Goal: Transaction & Acquisition: Book appointment/travel/reservation

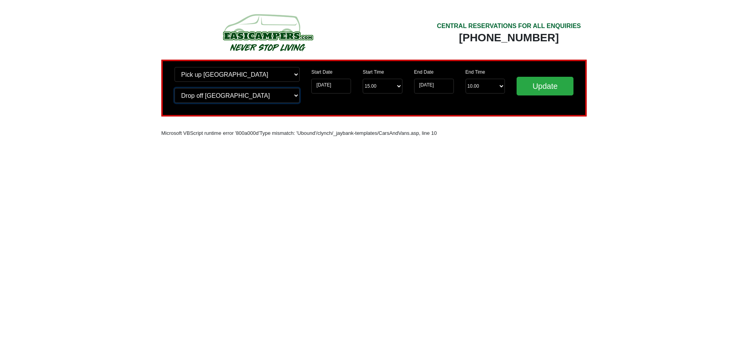
click at [282, 93] on select "Change drop off location? Drop off [GEOGRAPHIC_DATA] [GEOGRAPHIC_DATA] [GEOGRAP…" at bounding box center [236, 95] width 125 height 15
select select "GLA"
click at [174, 88] on select "Change drop off location? Drop off [GEOGRAPHIC_DATA] [GEOGRAPHIC_DATA] [GEOGRAP…" at bounding box center [236, 95] width 125 height 15
click at [546, 86] on input "Update" at bounding box center [544, 86] width 57 height 19
select select "GLA"
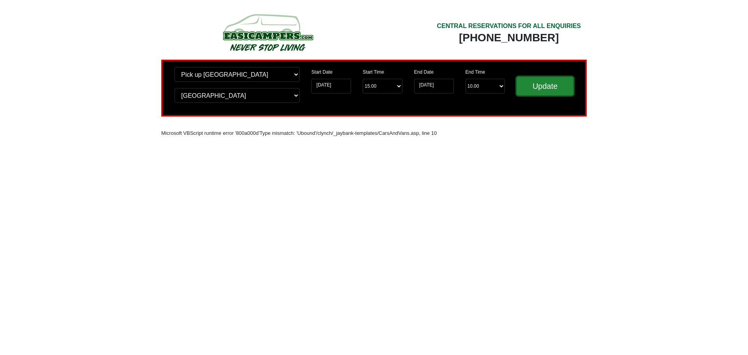
click at [542, 87] on input "Update" at bounding box center [544, 86] width 57 height 19
select select "GLA"
click at [350, 84] on input "[DATE]" at bounding box center [331, 86] width 40 height 15
click at [340, 88] on input "[DATE]" at bounding box center [331, 86] width 40 height 15
click at [315, 85] on div "Start Date 12-09-2025" at bounding box center [330, 83] width 51 height 33
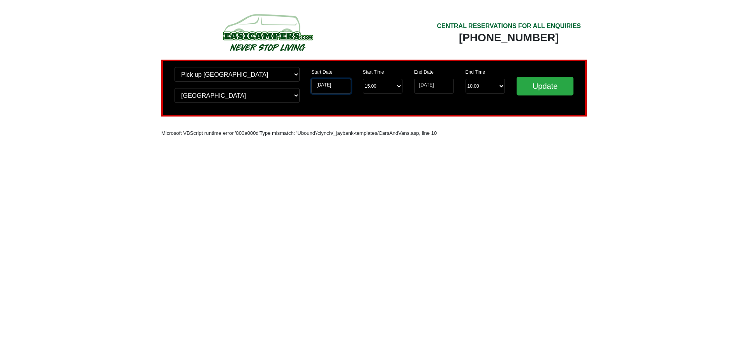
click at [319, 85] on input "12-09-2025" at bounding box center [331, 86] width 40 height 15
click at [325, 89] on input "12-09-2025" at bounding box center [331, 86] width 40 height 15
click at [325, 88] on input "12-09-2025" at bounding box center [331, 86] width 40 height 15
click at [431, 86] on input "17-09-2025" at bounding box center [434, 86] width 40 height 15
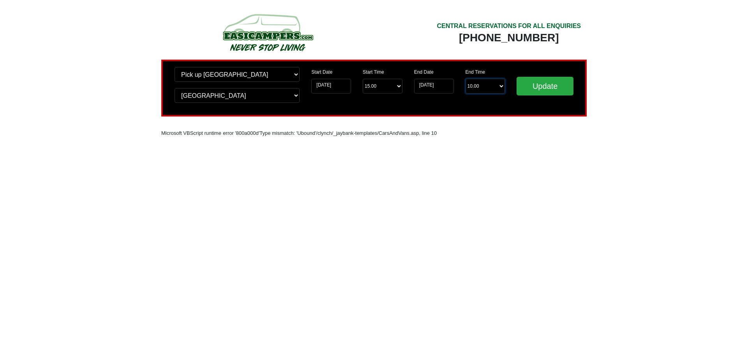
click at [486, 89] on select "End Time 10.00 -------- 08.00 am 09.00 am 10.00 am 11.00 am (Sunday Only)" at bounding box center [485, 86] width 40 height 15
select select "10.00"
click at [465, 79] on select "End Time 10.00 -------- 08.00 am 09.00 am 10.00 am 11.00 am (Sunday Only)" at bounding box center [485, 86] width 40 height 15
click at [435, 88] on input "17-09-2025" at bounding box center [434, 86] width 40 height 15
drag, startPoint x: 527, startPoint y: 88, endPoint x: 534, endPoint y: 88, distance: 7.0
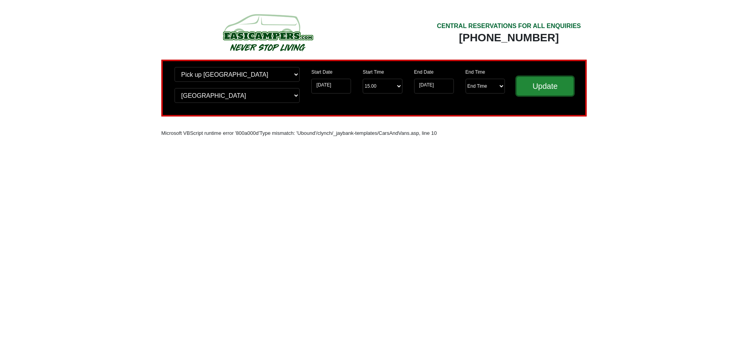
click at [529, 87] on input "Update" at bounding box center [544, 86] width 57 height 19
click at [206, 103] on div "Change pick up location? Pick up Edinburgh Birmingham Airport Blackburn Lancash…" at bounding box center [237, 88] width 137 height 42
click at [208, 99] on select "Change drop off location? Drop off [GEOGRAPHIC_DATA] [GEOGRAPHIC_DATA] [GEOGRAP…" at bounding box center [236, 95] width 125 height 15
select select "EDI"
click at [174, 88] on select "Change drop off location? Drop off [GEOGRAPHIC_DATA] [GEOGRAPHIC_DATA] [GEOGRAP…" at bounding box center [236, 95] width 125 height 15
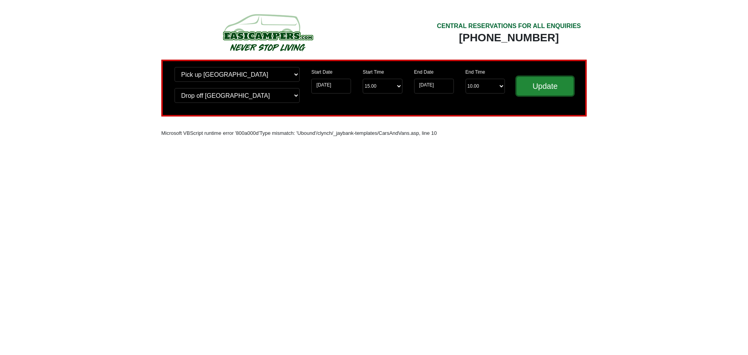
click at [552, 81] on input "Update" at bounding box center [544, 86] width 57 height 19
click at [537, 83] on input "Update" at bounding box center [544, 86] width 57 height 19
click at [239, 21] on img at bounding box center [268, 32] width 148 height 43
click at [248, 34] on img at bounding box center [268, 32] width 148 height 43
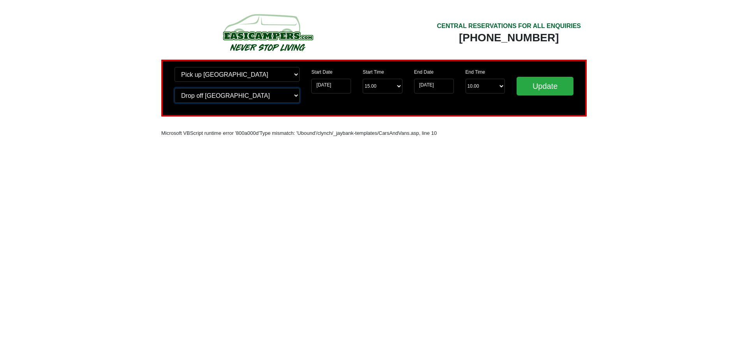
click at [239, 93] on select "Change drop off location? Drop off [GEOGRAPHIC_DATA] [GEOGRAPHIC_DATA] [GEOGRAP…" at bounding box center [236, 95] width 125 height 15
select select "EASIRENT"
click at [174, 88] on select "Change drop off location? Drop off [GEOGRAPHIC_DATA] [GEOGRAPHIC_DATA] [GEOGRAP…" at bounding box center [236, 95] width 125 height 15
click at [528, 83] on input "Update" at bounding box center [544, 86] width 57 height 19
select select "GLA"
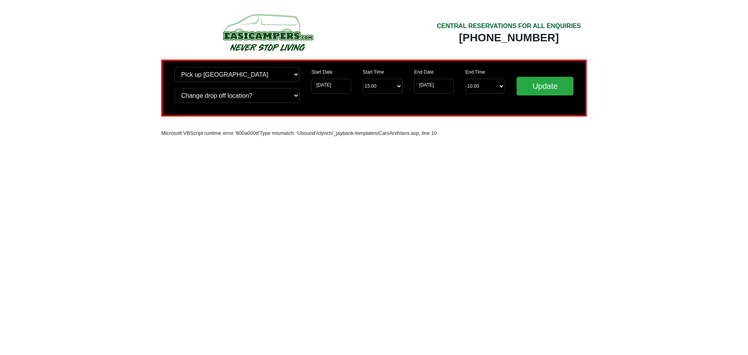
click at [174, 88] on select "Change drop off location? Drop off [GEOGRAPHIC_DATA] [GEOGRAPHIC_DATA] [GEOGRAP…" at bounding box center [236, 95] width 125 height 15
click at [242, 72] on select "Change pick up location? Pick up [GEOGRAPHIC_DATA] [GEOGRAPHIC_DATA] [GEOGRAPHI…" at bounding box center [236, 74] width 125 height 15
click at [174, 67] on select "Change pick up location? Pick up [GEOGRAPHIC_DATA] [GEOGRAPHIC_DATA] [GEOGRAPHI…" at bounding box center [236, 74] width 125 height 15
click at [389, 88] on select "Start Time 15.00 -------- 11.00 am ([DATE] & [DATE] Only) 12.00 pm ([DATE]) 13.…" at bounding box center [383, 86] width 40 height 15
select select "12.00"
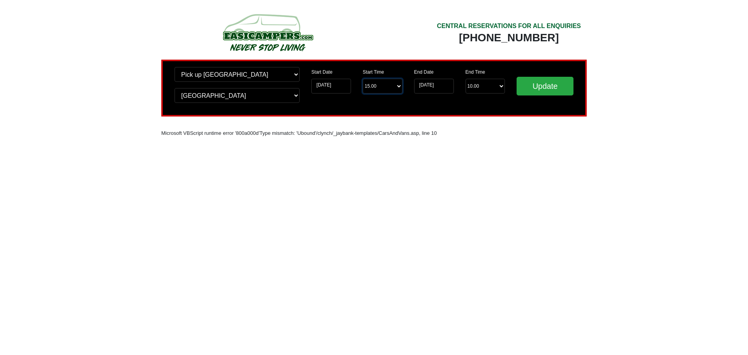
click at [363, 79] on select "Start Time 15.00 -------- 11.00 am (Saturday & Sunday Only) 12.00 pm (Saturday)…" at bounding box center [383, 86] width 40 height 15
click at [558, 90] on input "Update" at bounding box center [544, 86] width 57 height 19
select select "GLA"
select select "12.00"
click at [321, 84] on input "[DATE]" at bounding box center [331, 86] width 40 height 15
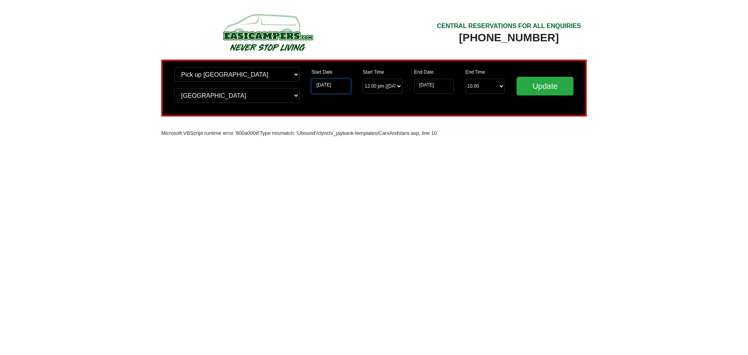
click at [348, 86] on input "[DATE]" at bounding box center [331, 86] width 40 height 15
click at [339, 85] on input "[DATE]" at bounding box center [331, 86] width 40 height 15
click at [321, 85] on input "[DATE]" at bounding box center [331, 86] width 40 height 15
drag, startPoint x: 321, startPoint y: 85, endPoint x: 340, endPoint y: 87, distance: 19.5
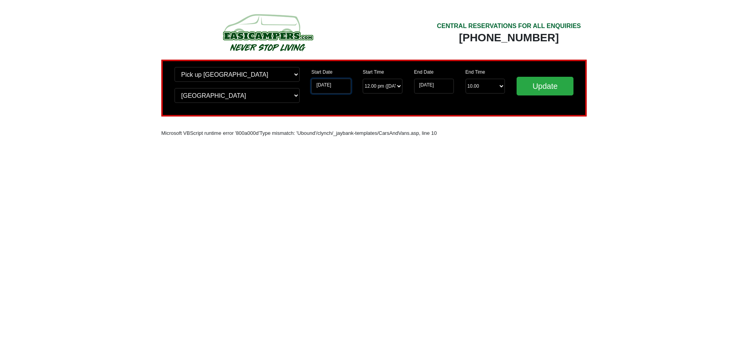
click at [333, 86] on input "[DATE]" at bounding box center [331, 86] width 40 height 15
drag, startPoint x: 336, startPoint y: 88, endPoint x: 333, endPoint y: 97, distance: 8.6
click at [333, 97] on div "Start Date 12-09-2025" at bounding box center [330, 83] width 51 height 33
click at [336, 90] on input "[DATE]" at bounding box center [331, 86] width 40 height 15
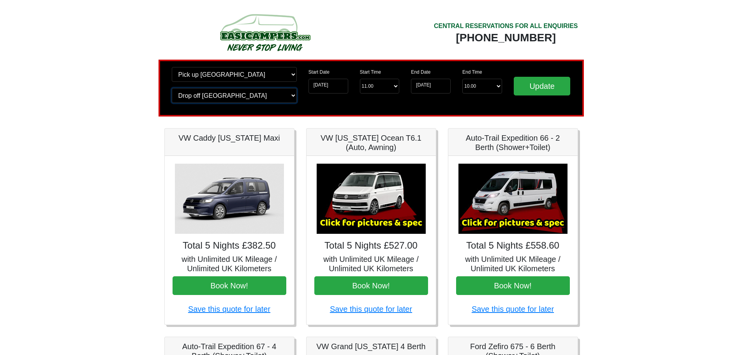
click at [289, 100] on select "Change drop off location? Drop off Edinburgh Birmingham Airport Blackburn Lanca…" at bounding box center [234, 95] width 125 height 15
select select "GLA"
click at [172, 88] on select "Change drop off location? Drop off Edinburgh Birmingham Airport Blackburn Lanca…" at bounding box center [234, 95] width 125 height 15
click at [535, 90] on input "Update" at bounding box center [542, 86] width 57 height 19
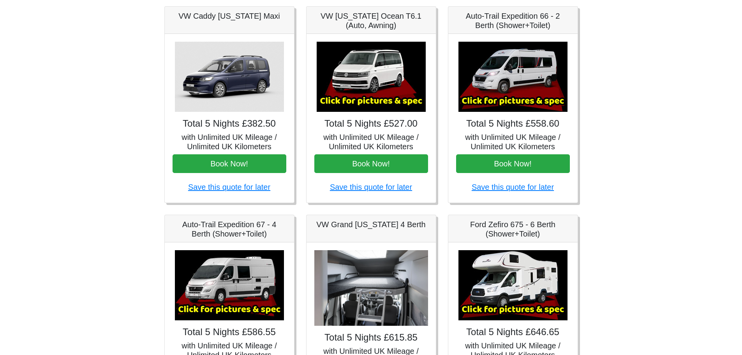
scroll to position [117, 0]
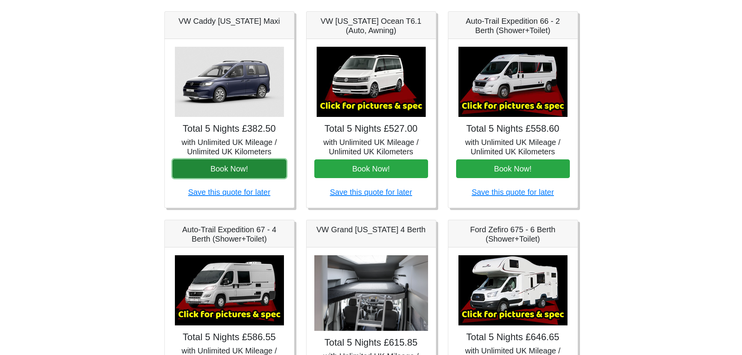
click at [255, 167] on button "Book Now!" at bounding box center [229, 168] width 114 height 19
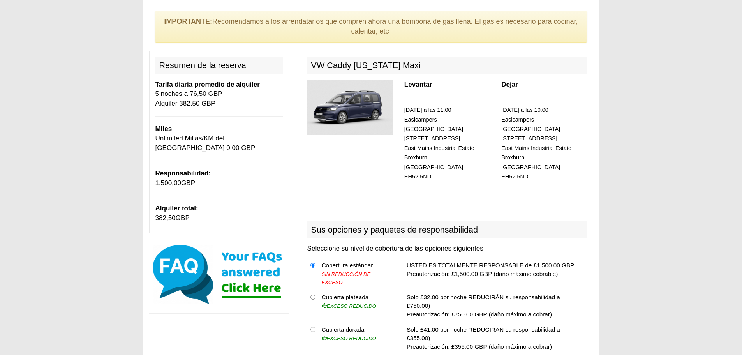
scroll to position [78, 0]
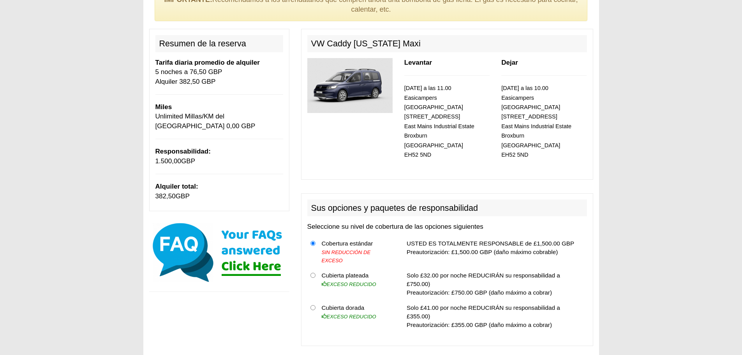
click at [538, 46] on h2 "VW Caddy [US_STATE] Maxi" at bounding box center [447, 43] width 280 height 17
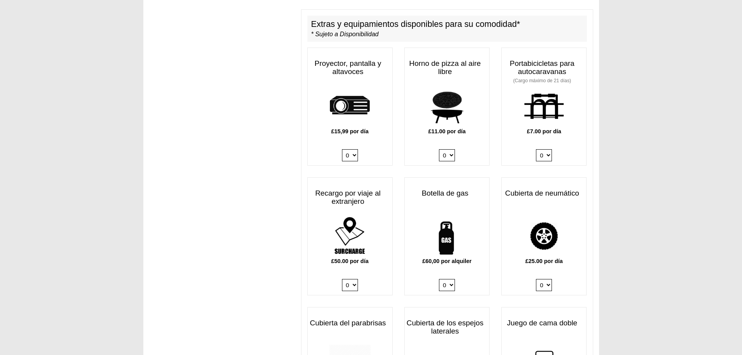
scroll to position [428, 0]
click at [450, 278] on select "0 1" at bounding box center [447, 284] width 16 height 12
select select "Gas Bottle x QTY 1 @ 60.00 GBP per hire."
click at [439, 278] on select "0 1" at bounding box center [447, 284] width 16 height 12
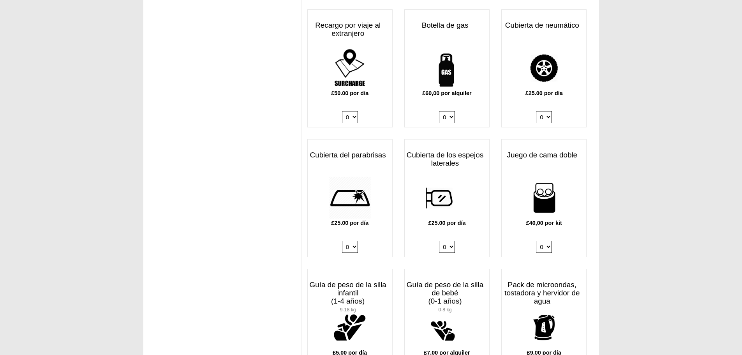
scroll to position [593, 0]
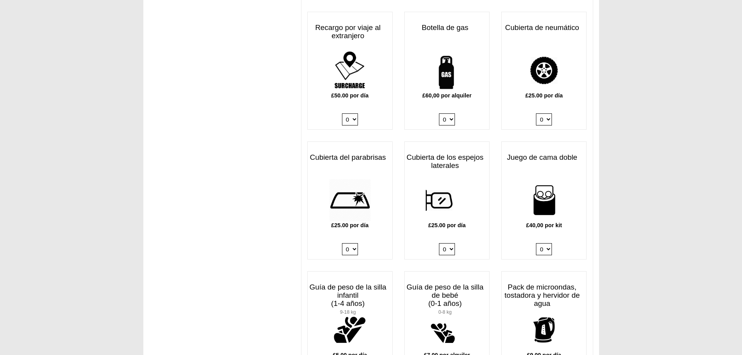
click at [547, 243] on select "0 1 2 3 4" at bounding box center [544, 249] width 16 height 12
select select "Double Bedding Kit x QTY 1 @ 40.00 GBP per kit."
click at [536, 243] on select "0 1 2 3 4" at bounding box center [544, 249] width 16 height 12
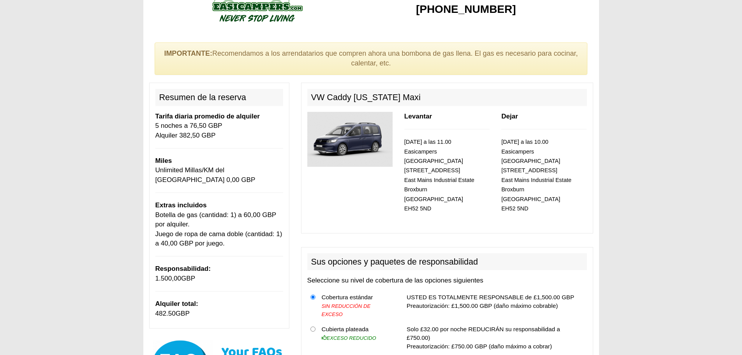
scroll to position [0, 0]
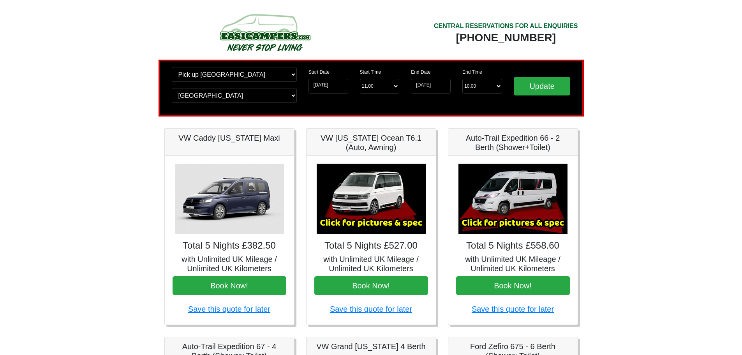
select select "GLA"
click at [270, 97] on select "Change drop off location? Drop off Edinburgh Birmingham Airport Blackburn Lanca…" at bounding box center [234, 95] width 125 height 15
click at [488, 87] on select "End Time 10.00 -------- 08.00 am 09.00 am 10.00 am 11.00 am (Sunday Only)" at bounding box center [482, 86] width 40 height 15
select select "09.00"
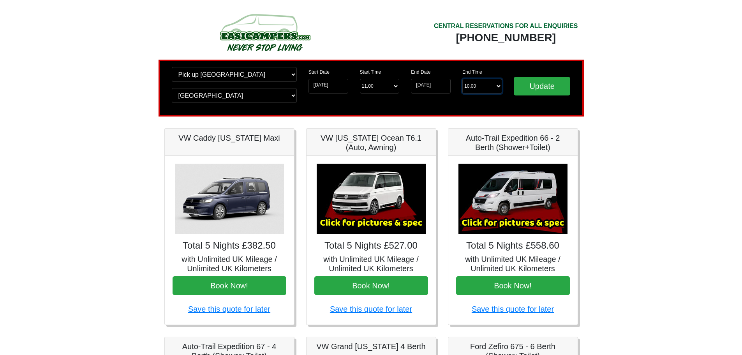
click at [462, 79] on select "End Time 10.00 -------- 08.00 am 09.00 am 10.00 am 11.00 am (Sunday Only)" at bounding box center [482, 86] width 40 height 15
click at [537, 86] on input "Update" at bounding box center [542, 86] width 57 height 19
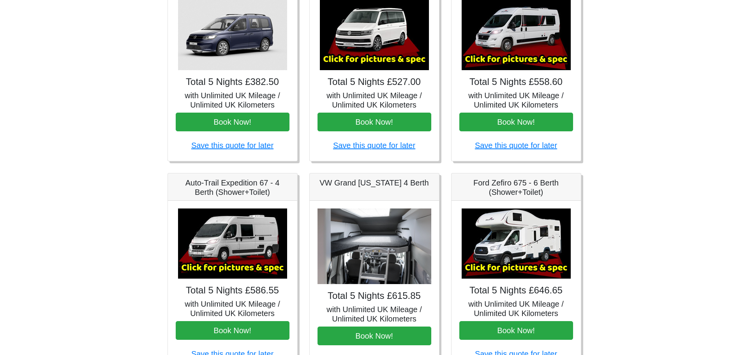
scroll to position [150, 0]
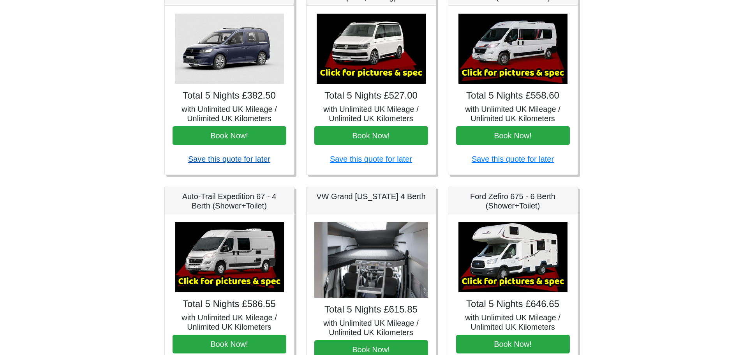
click at [243, 163] on link "Save this quote for later" at bounding box center [229, 159] width 82 height 9
click at [382, 77] on img at bounding box center [371, 49] width 109 height 70
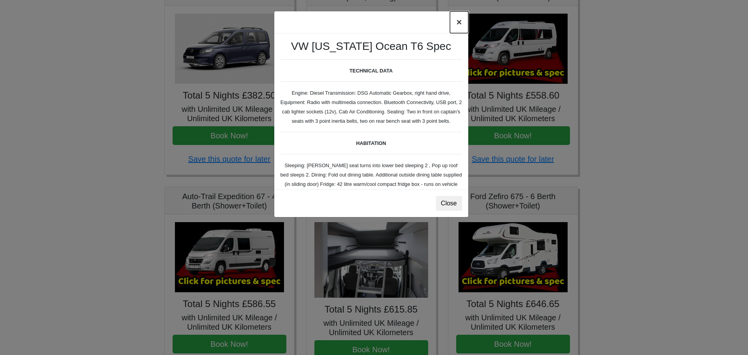
click at [458, 21] on button "×" at bounding box center [459, 22] width 18 height 22
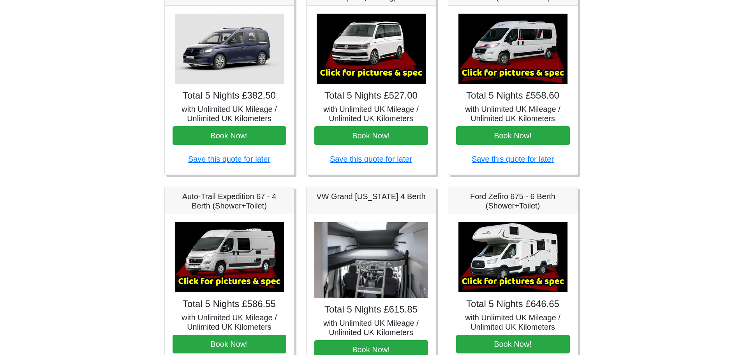
click at [385, 63] on img at bounding box center [371, 49] width 109 height 70
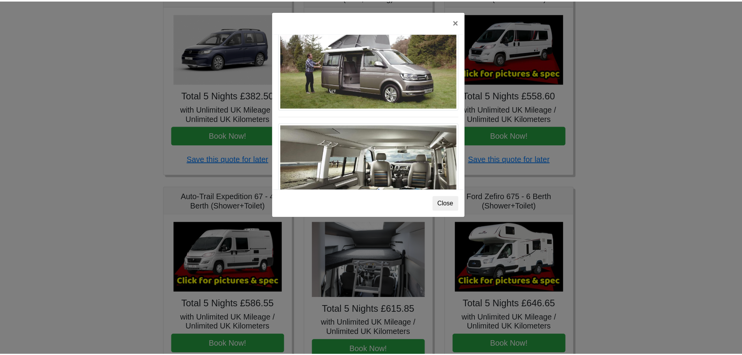
scroll to position [849, 0]
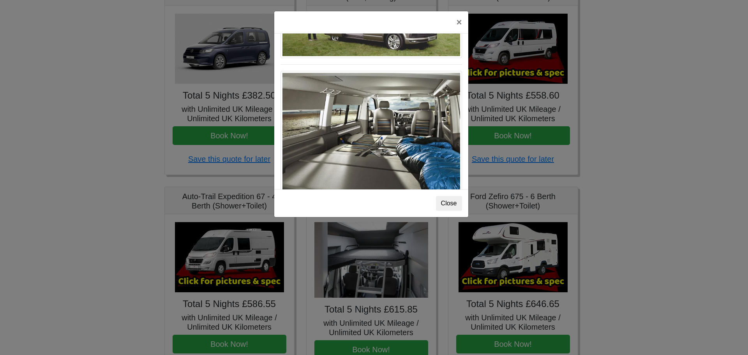
click at [104, 100] on div "× VW California Ocean T6 Spec TECHNICAL DATA Engine: Diesel Transmission: DSG A…" at bounding box center [374, 177] width 748 height 355
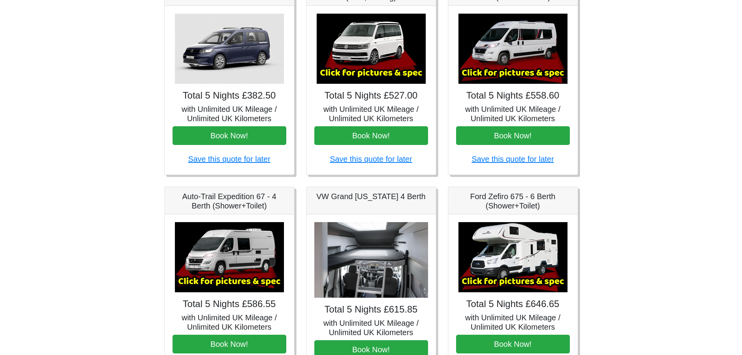
click at [234, 53] on img at bounding box center [229, 49] width 109 height 70
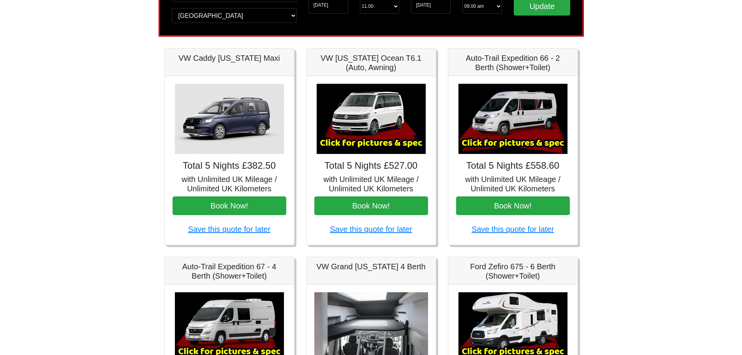
scroll to position [72, 0]
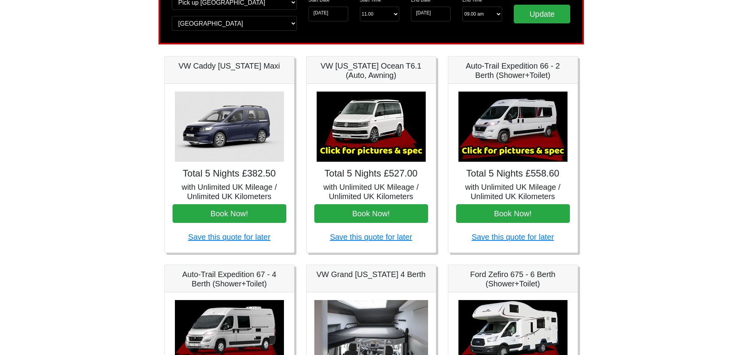
click at [222, 129] on img at bounding box center [229, 127] width 109 height 70
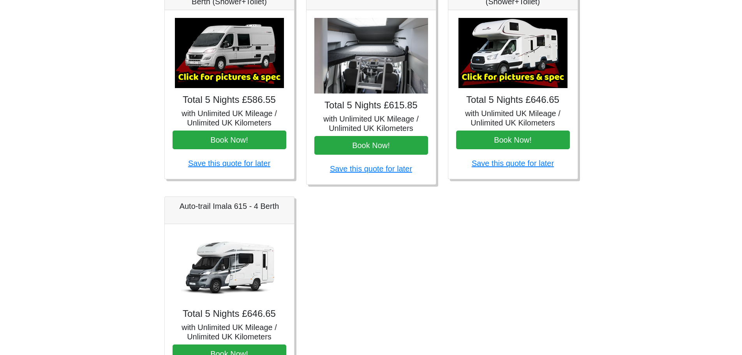
scroll to position [150, 0]
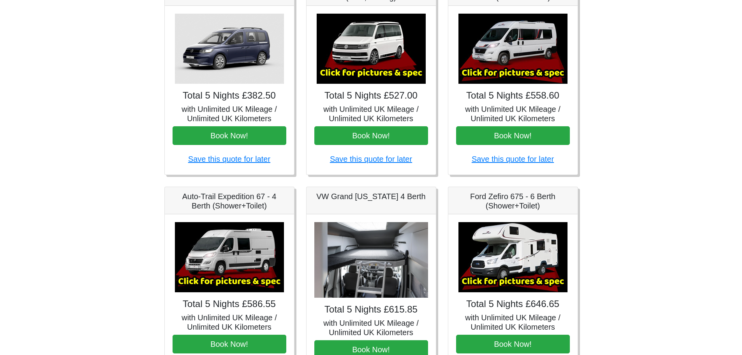
drag, startPoint x: 235, startPoint y: 91, endPoint x: 232, endPoint y: 81, distance: 10.0
click at [234, 91] on h4 "Total 5 Nights £382.50" at bounding box center [229, 95] width 114 height 11
click at [232, 63] on img at bounding box center [229, 49] width 109 height 70
drag, startPoint x: 224, startPoint y: 78, endPoint x: 225, endPoint y: 73, distance: 5.1
click at [224, 78] on img at bounding box center [229, 49] width 109 height 70
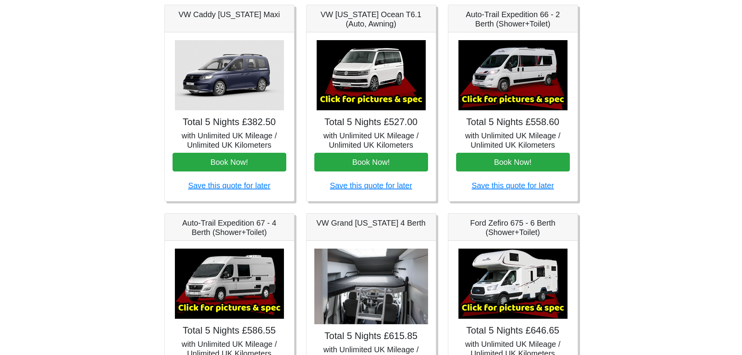
scroll to position [0, 0]
